Goal: Transaction & Acquisition: Register for event/course

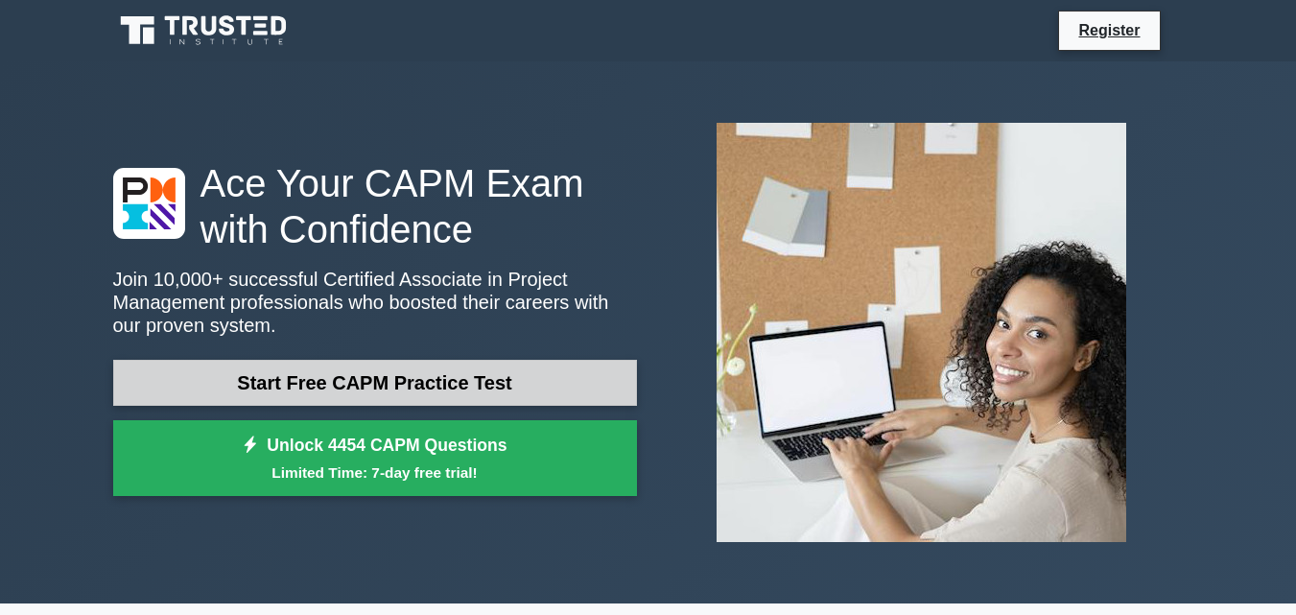
click at [386, 377] on link "Start Free CAPM Practice Test" at bounding box center [375, 383] width 524 height 46
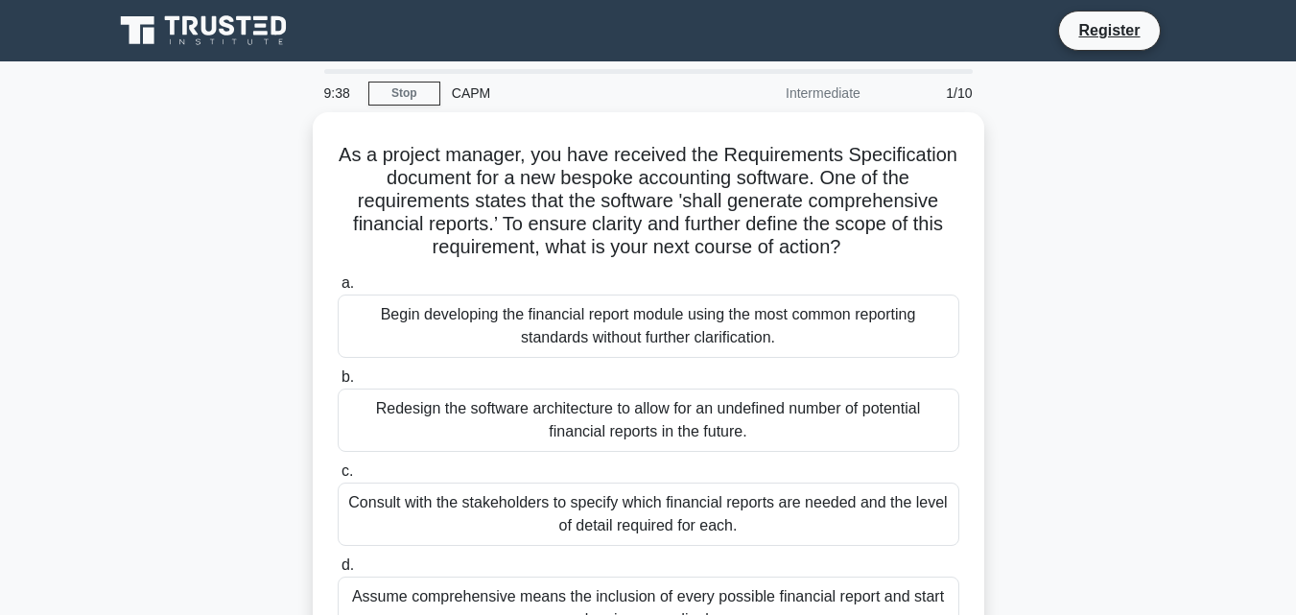
click at [470, 97] on div "CAPM" at bounding box center [572, 93] width 264 height 38
click at [1117, 27] on link "Register" at bounding box center [1108, 30] width 84 height 24
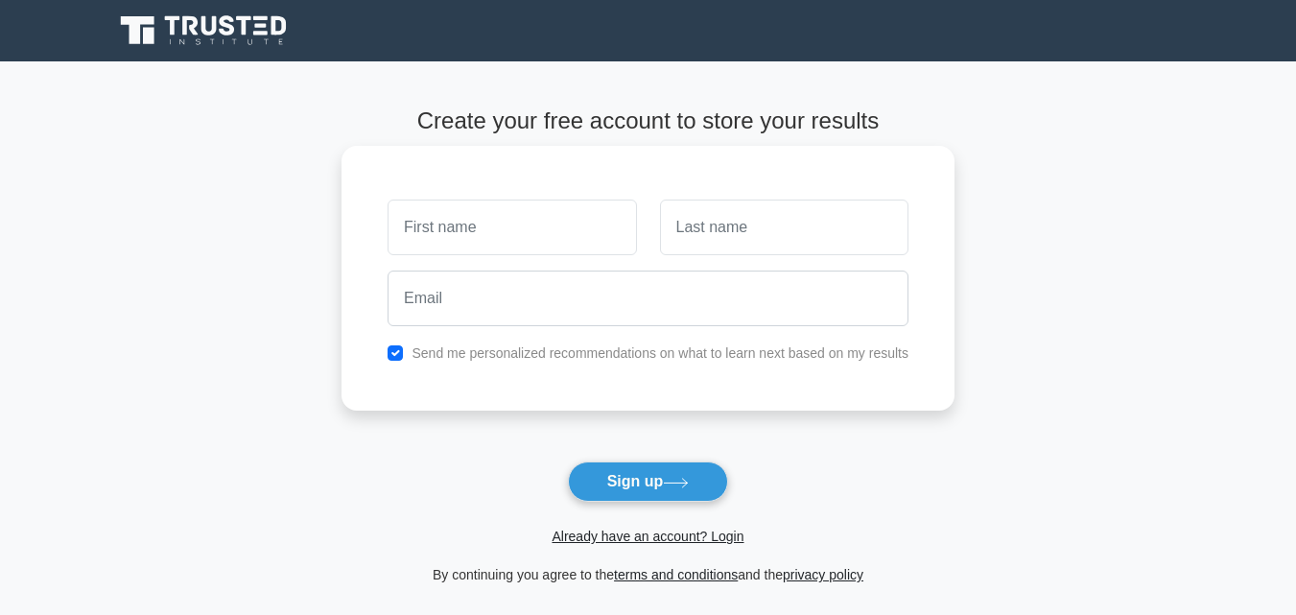
drag, startPoint x: 471, startPoint y: 227, endPoint x: 448, endPoint y: 305, distance: 81.0
click at [448, 305] on div "Send me personalized recommendations on what to learn next based on my results" at bounding box center [647, 278] width 613 height 265
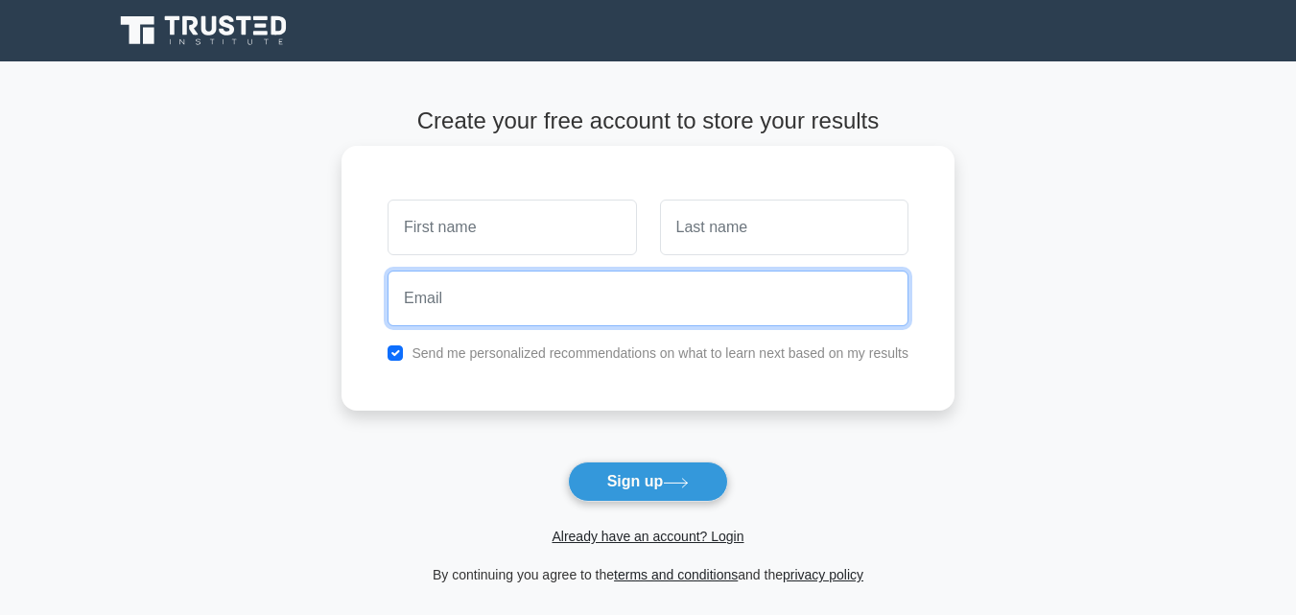
click at [448, 305] on input "email" at bounding box center [647, 298] width 521 height 56
type input "tradermentored@gmail.com"
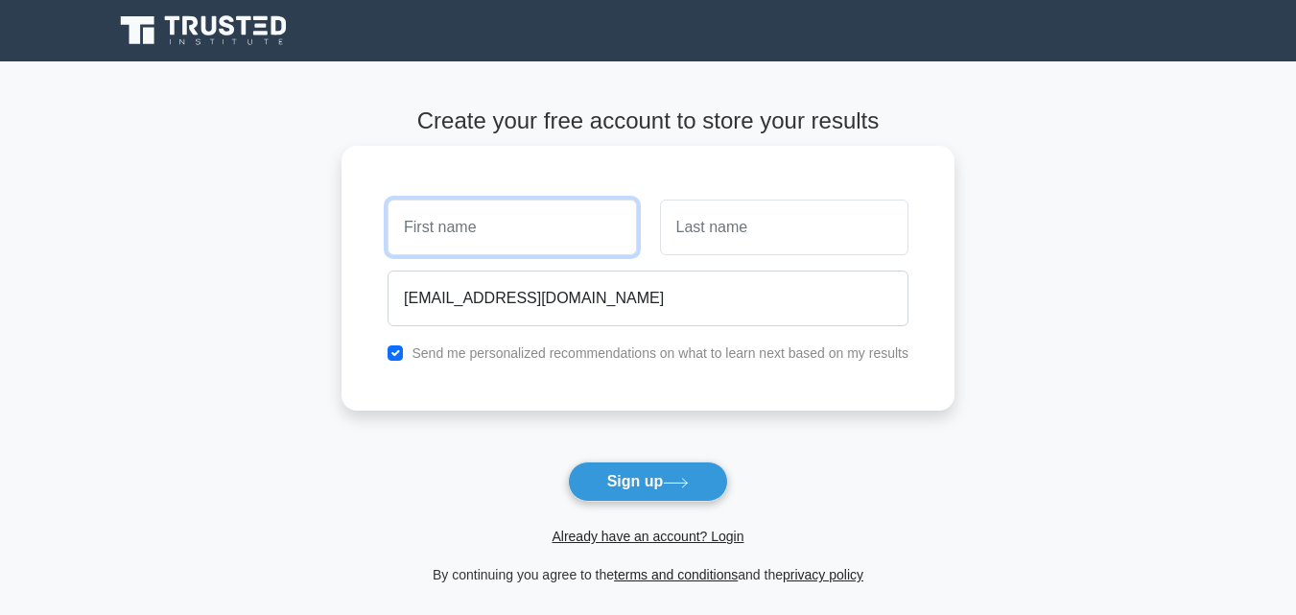
click at [479, 219] on input "text" at bounding box center [511, 227] width 248 height 56
type input "Edrine"
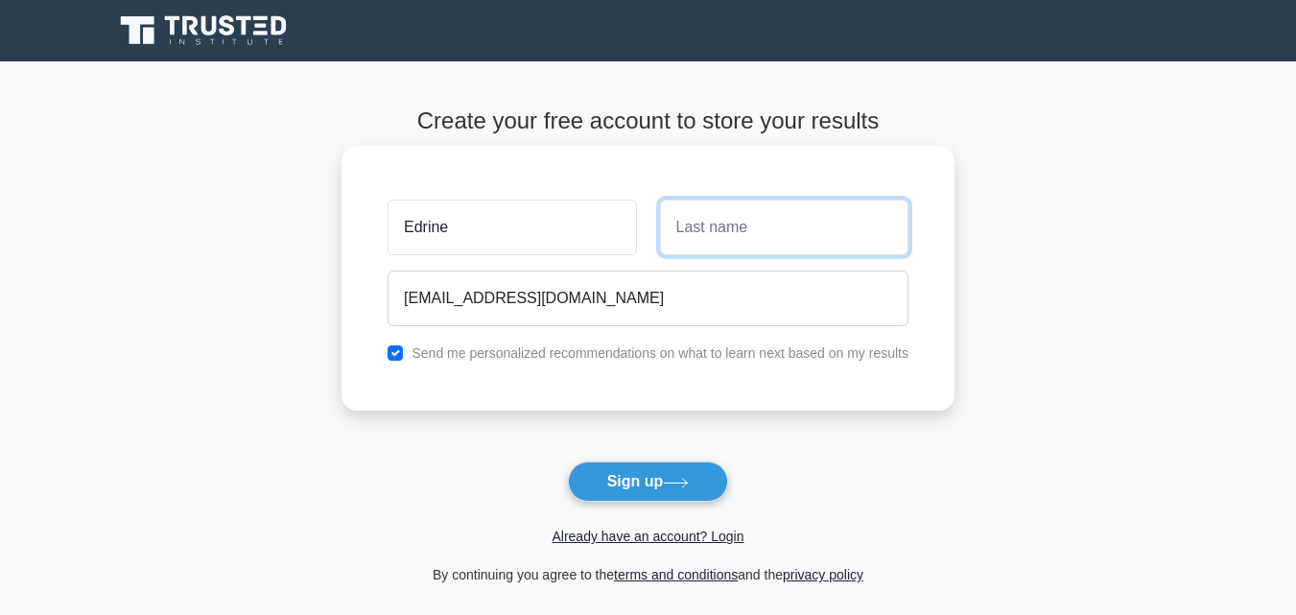
click at [691, 232] on input "text" at bounding box center [784, 227] width 248 height 56
type input "Mawanda"
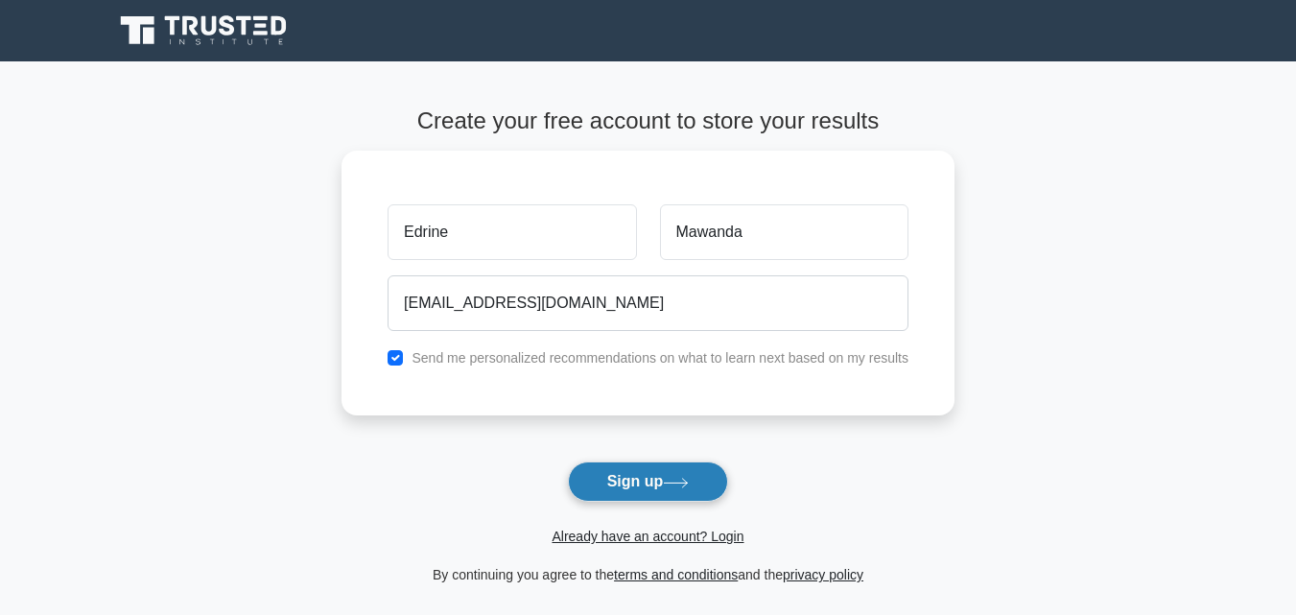
click at [698, 484] on button "Sign up" at bounding box center [648, 481] width 161 height 40
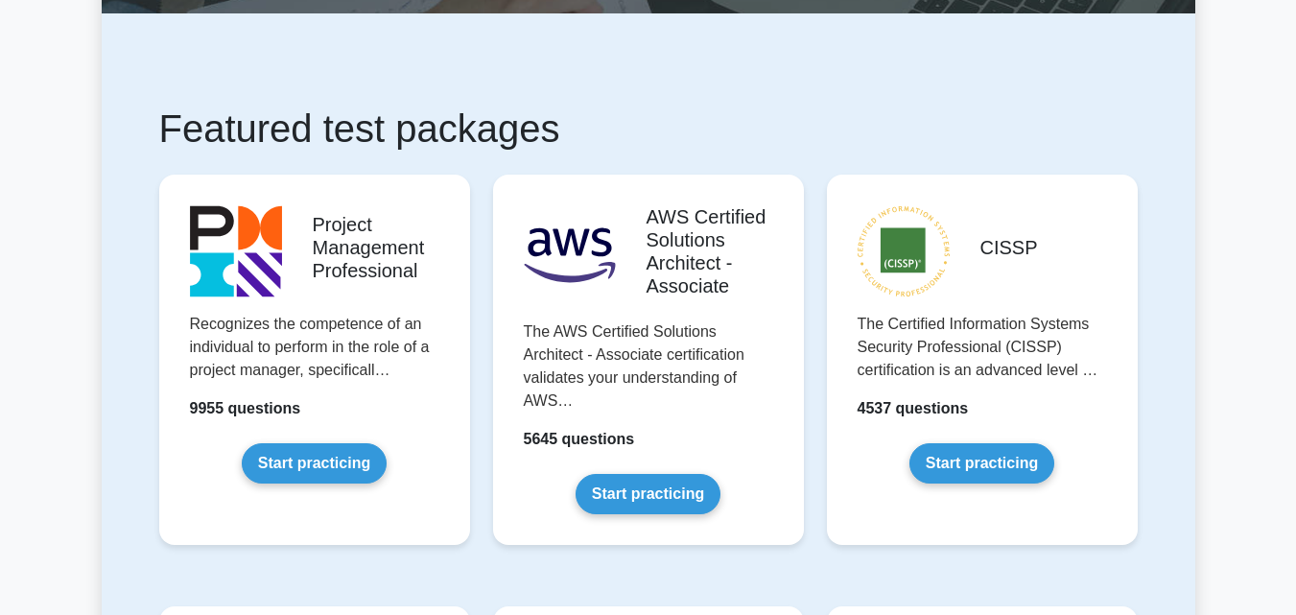
scroll to position [371, 0]
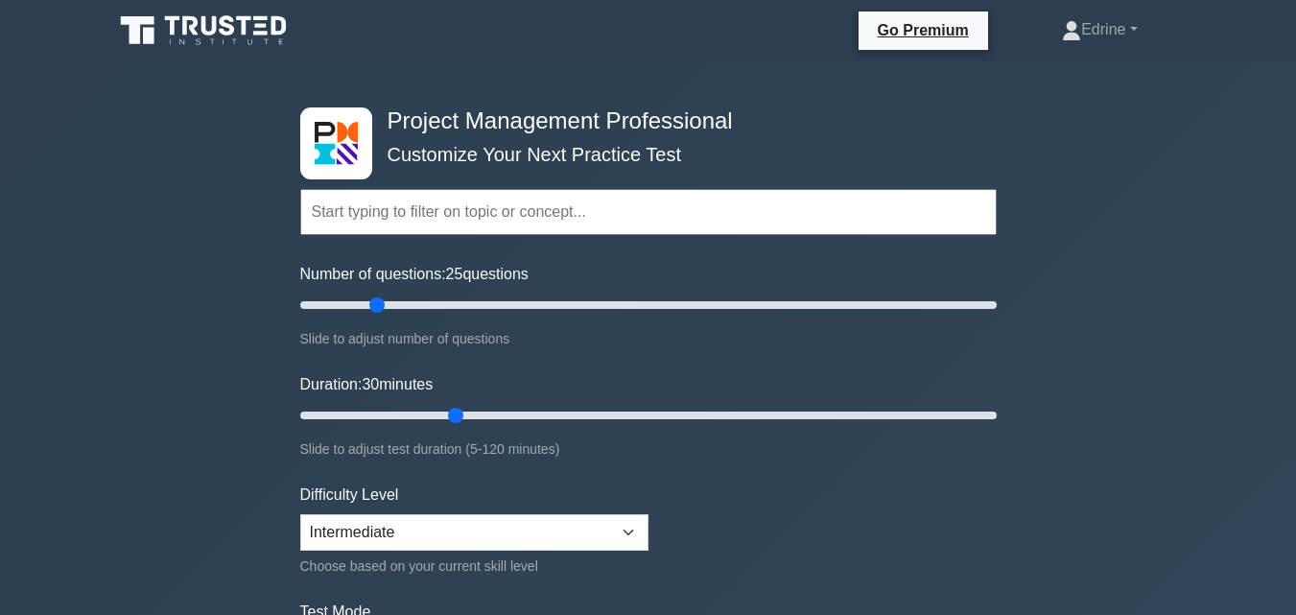
click at [432, 217] on input "text" at bounding box center [648, 212] width 696 height 46
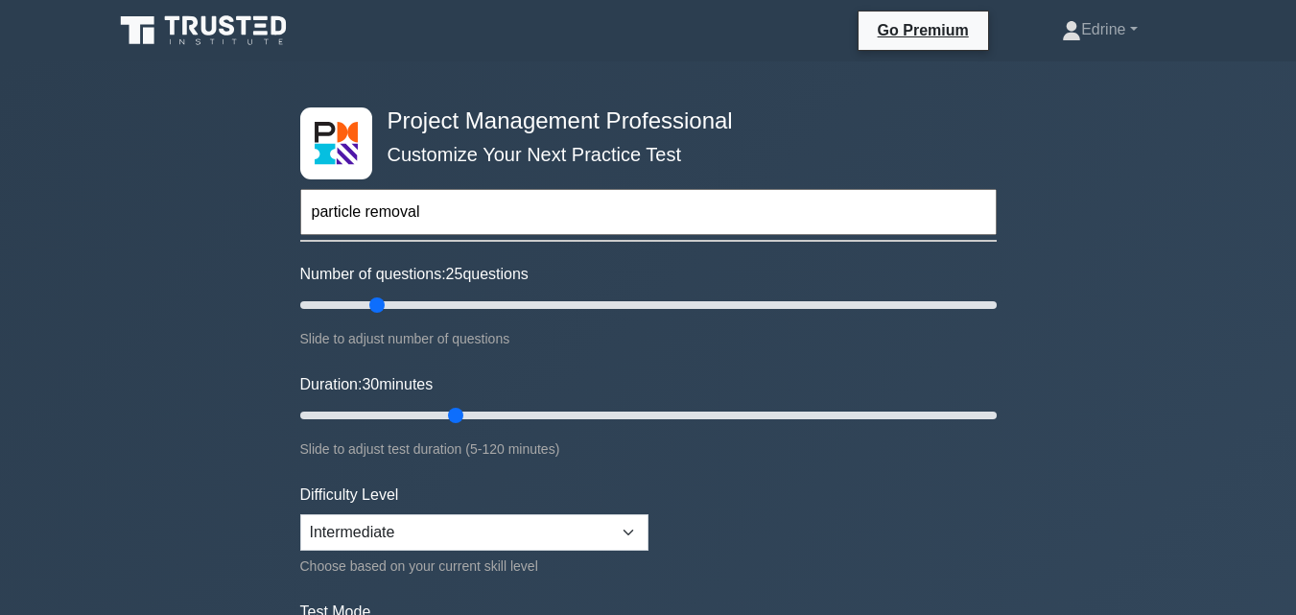
type input "particle removal"
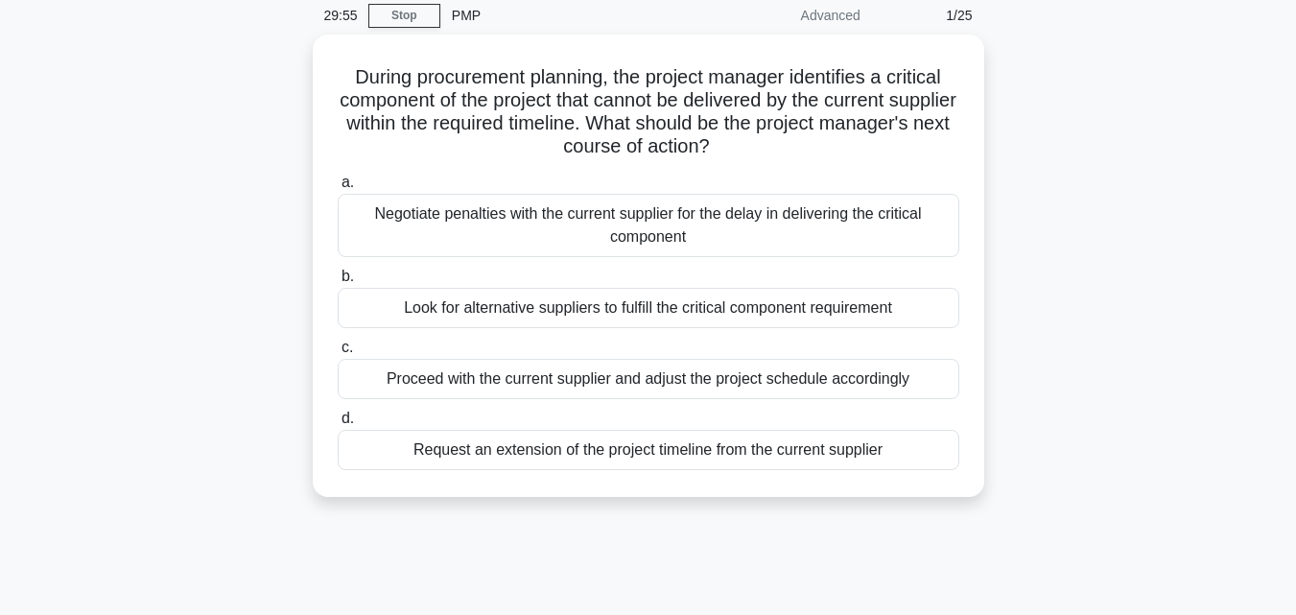
scroll to position [72, 0]
